Goal: Navigation & Orientation: Find specific page/section

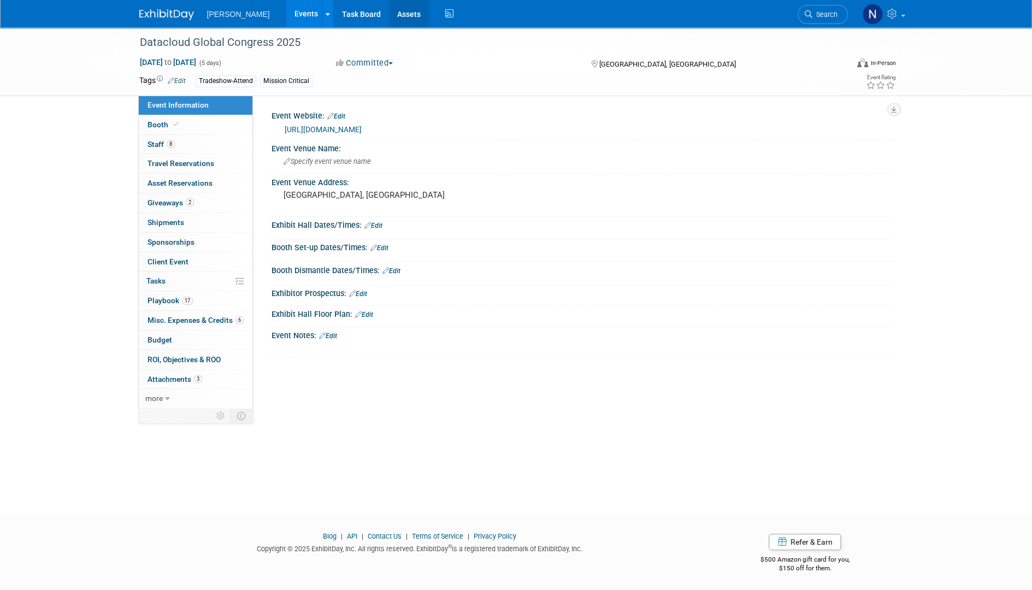
click at [389, 13] on link "Assets" at bounding box center [409, 13] width 40 height 27
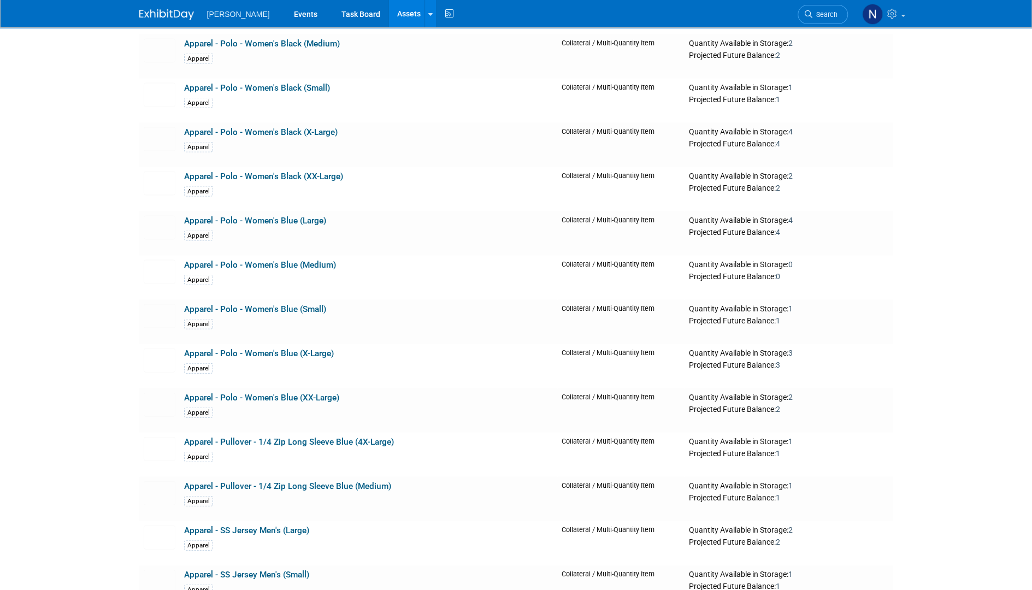
scroll to position [1694, 0]
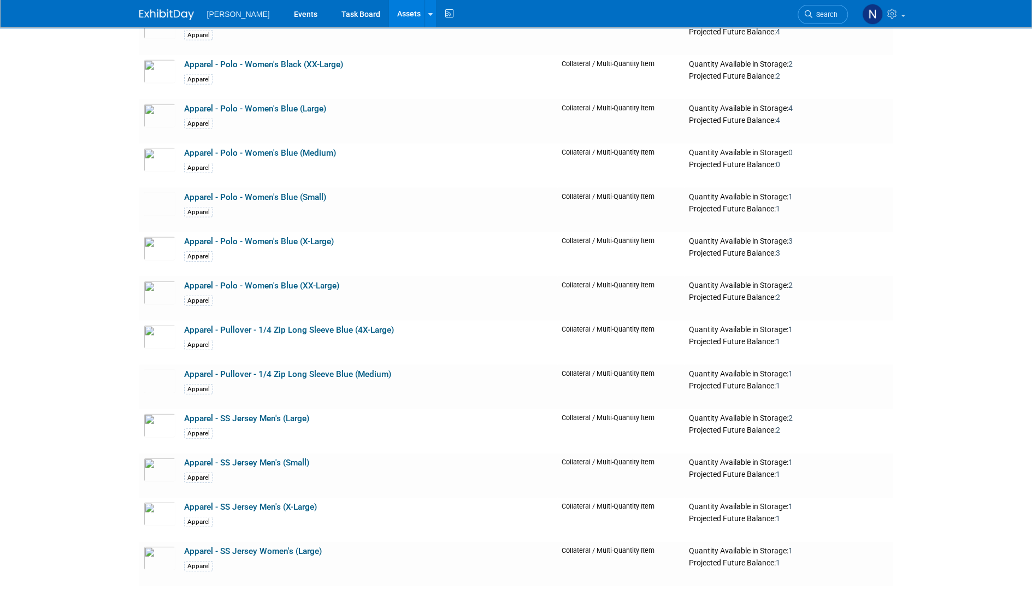
click at [263, 151] on link "Apparel - Polo - Women's Blue (Medium)" at bounding box center [260, 153] width 152 height 10
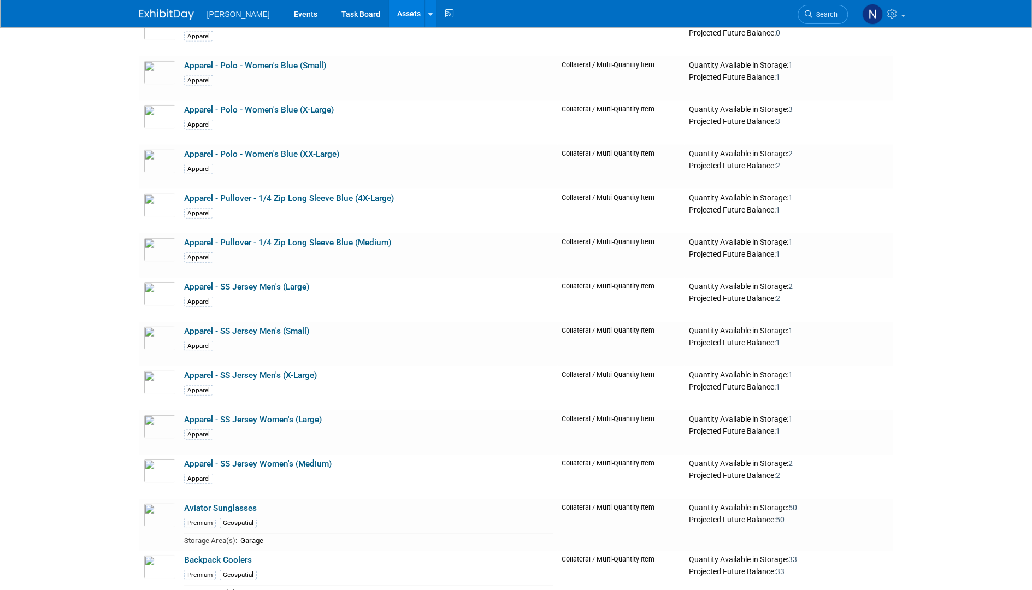
scroll to position [1803, 0]
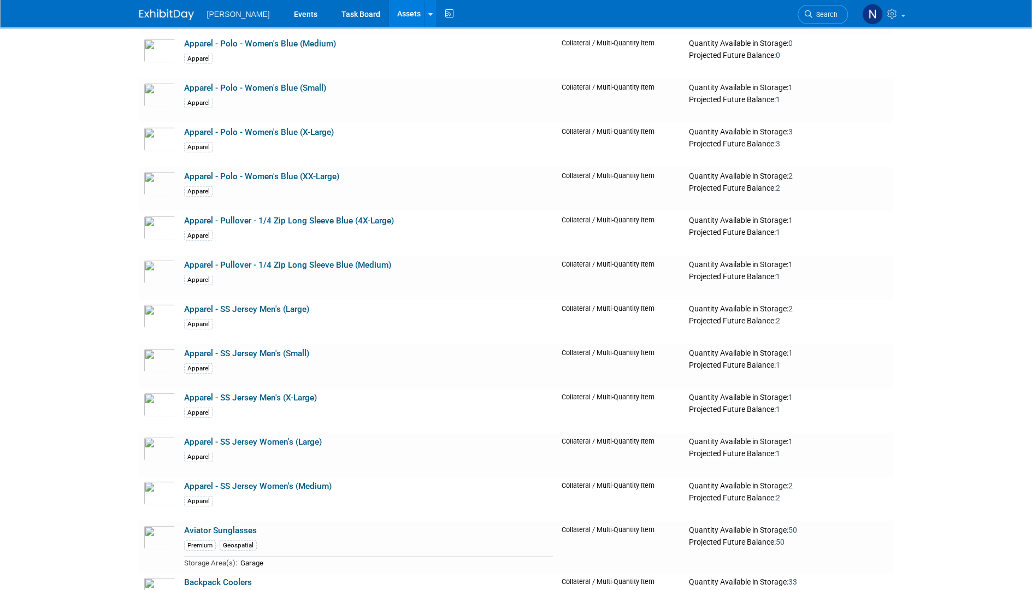
click at [222, 262] on link "Apparel - Pullover - 1/4 Zip Long Sleeve Blue (Medium)" at bounding box center [287, 265] width 207 height 10
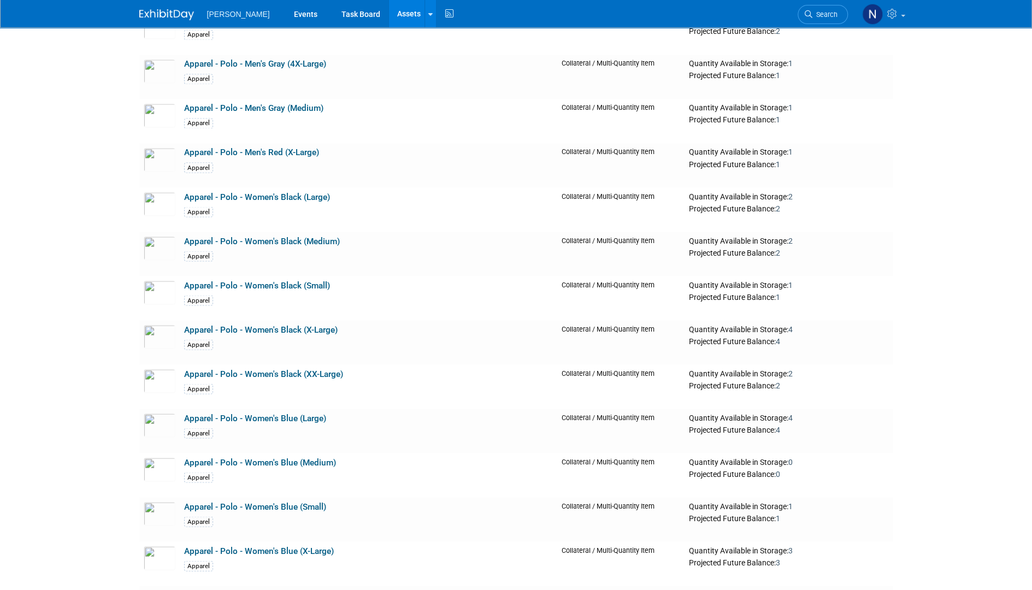
scroll to position [1311, 0]
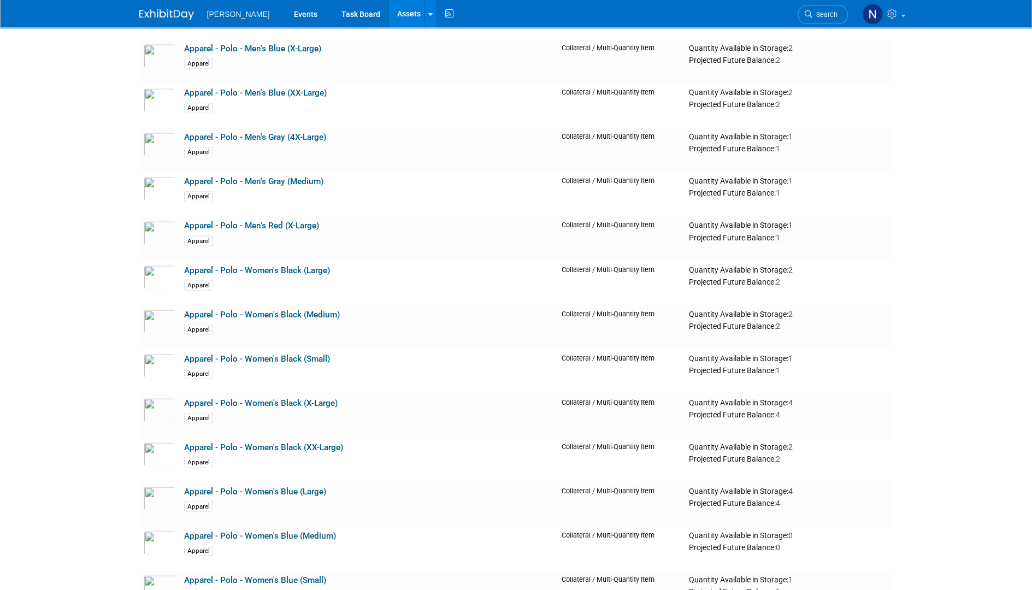
click at [254, 221] on link "Apparel - Polo - Men's Red (X-Large)" at bounding box center [251, 226] width 135 height 10
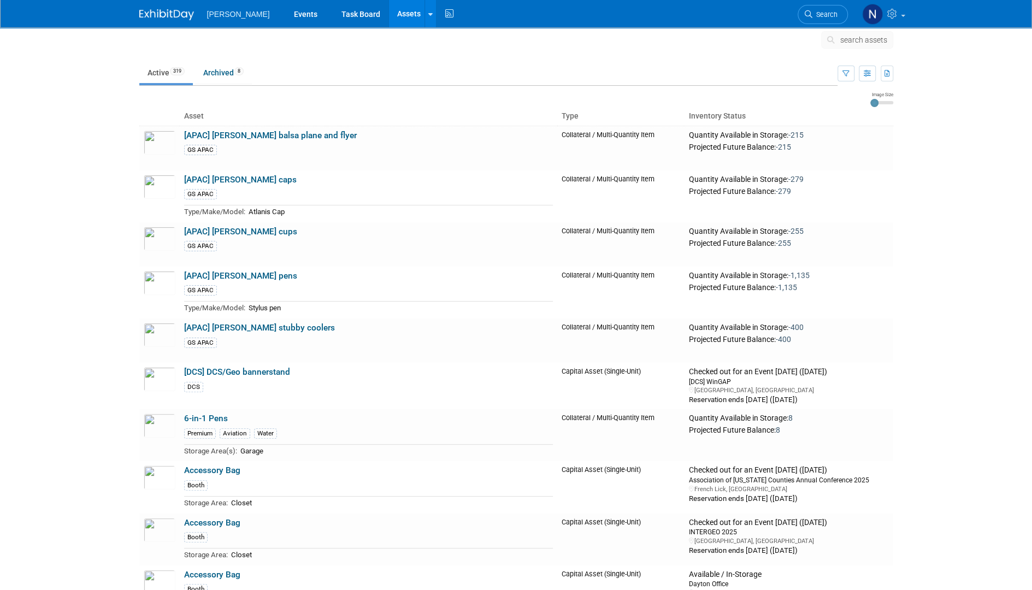
scroll to position [0, 0]
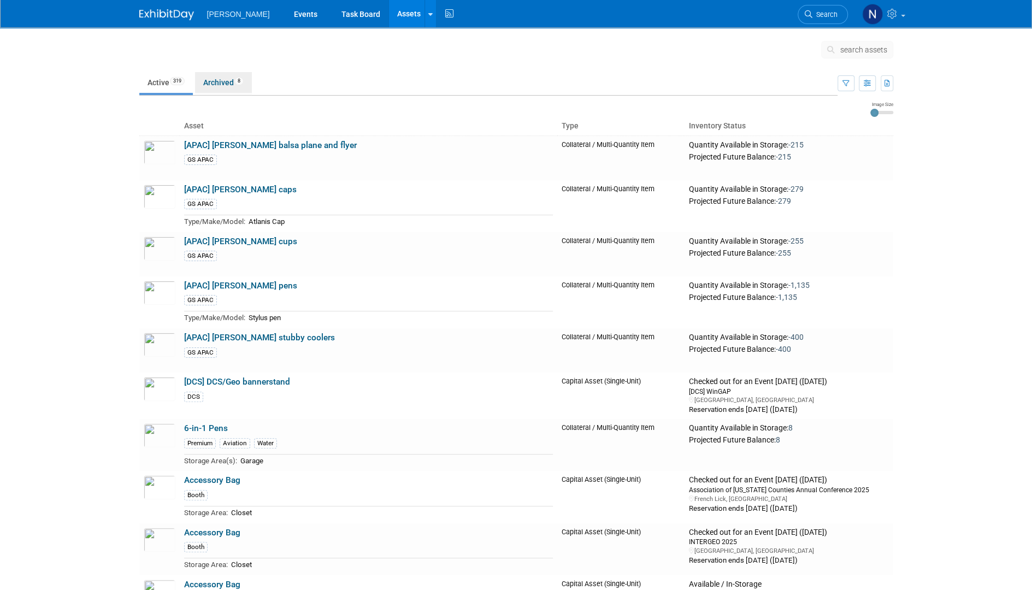
click at [223, 85] on link "Archived 8" at bounding box center [223, 82] width 57 height 21
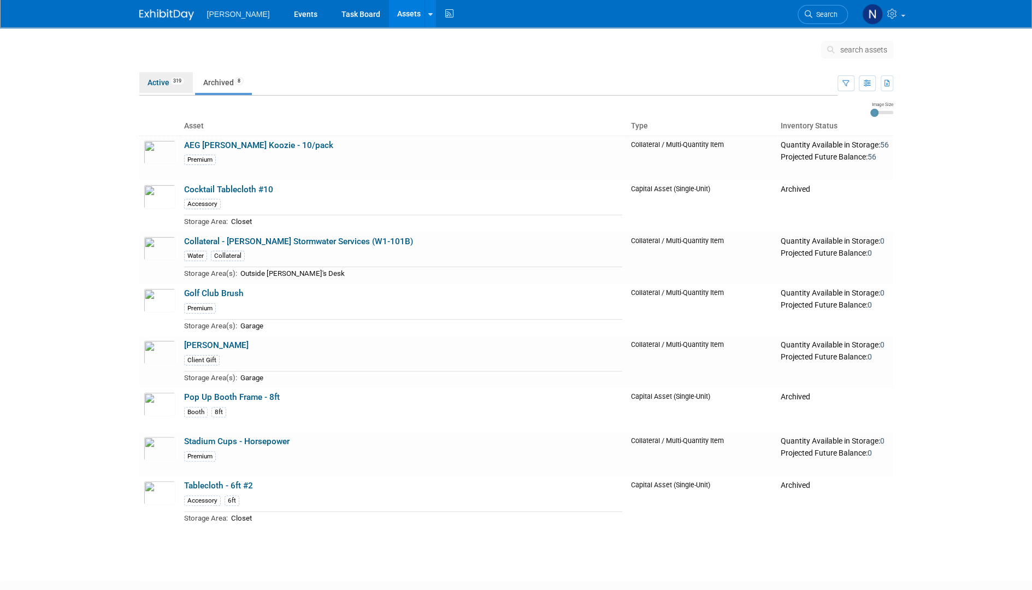
click at [159, 84] on link "Active 319" at bounding box center [166, 82] width 54 height 21
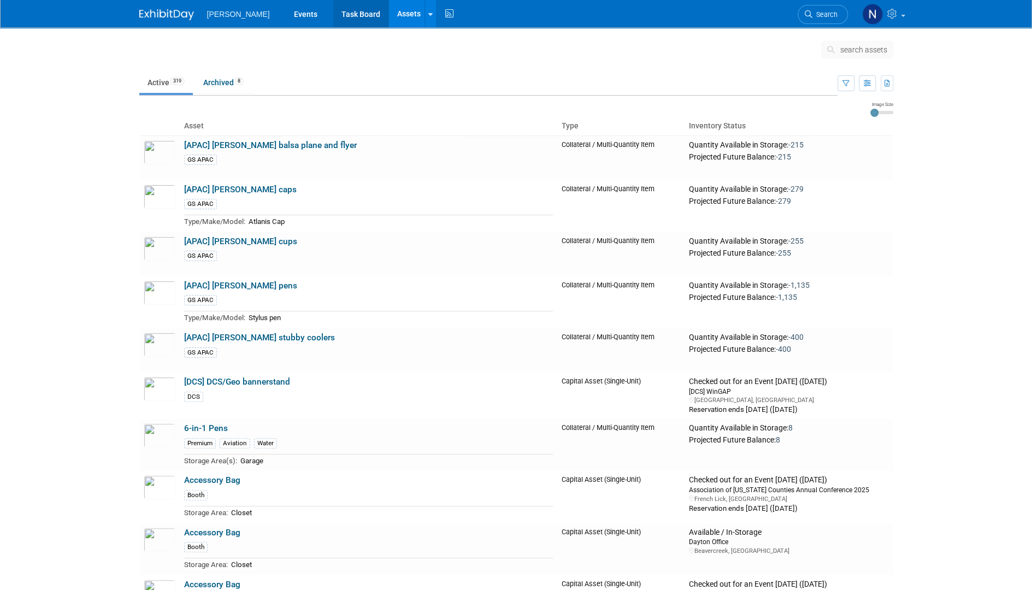
click at [333, 16] on link "Task Board" at bounding box center [360, 13] width 55 height 27
